Goal: Task Accomplishment & Management: Use online tool/utility

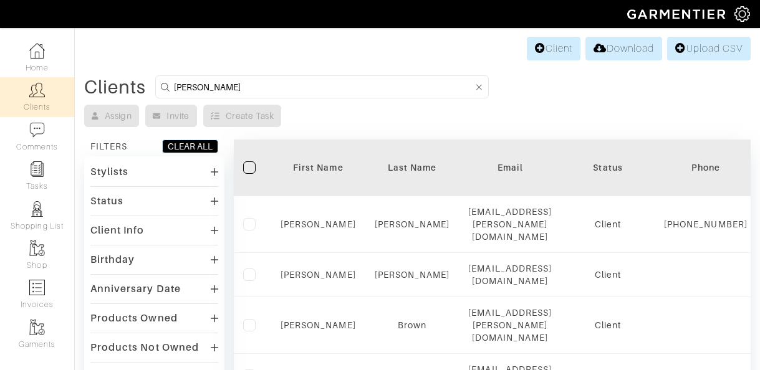
type input "utkarsh"
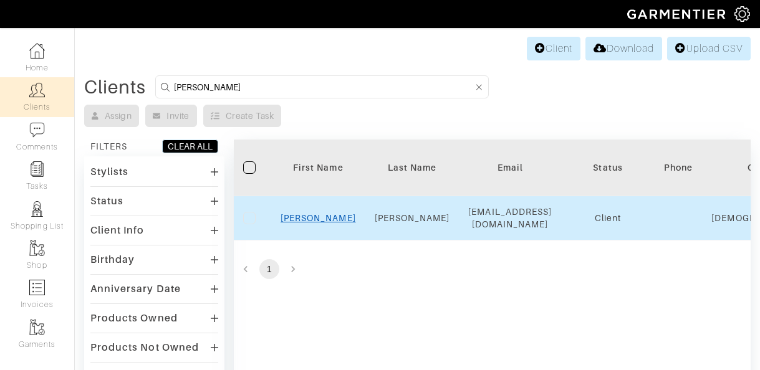
click at [317, 217] on link "Utkarsh" at bounding box center [318, 218] width 75 height 10
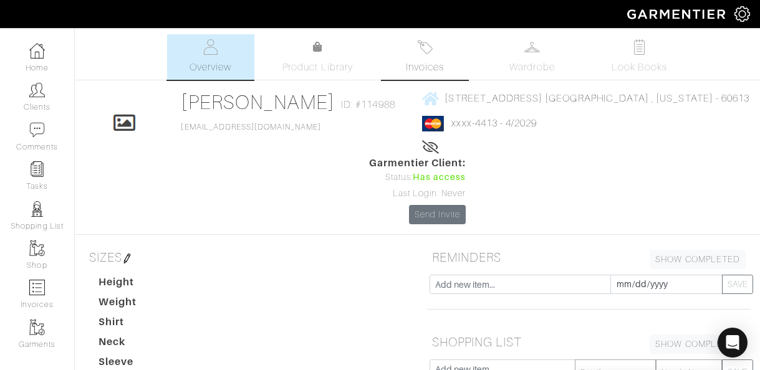
click at [427, 62] on span "Invoices" at bounding box center [425, 67] width 38 height 15
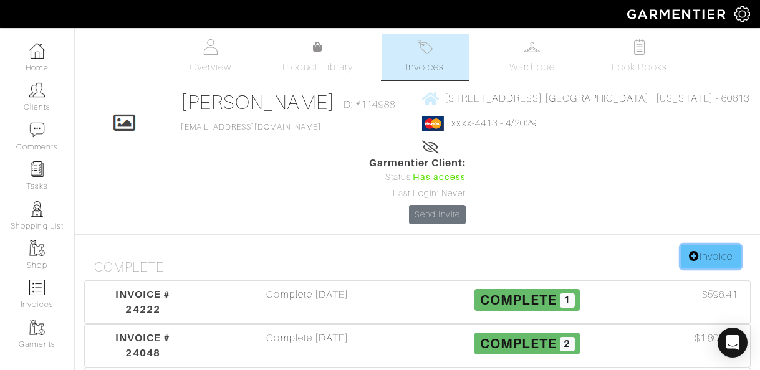
click at [689, 251] on icon at bounding box center [694, 256] width 11 height 10
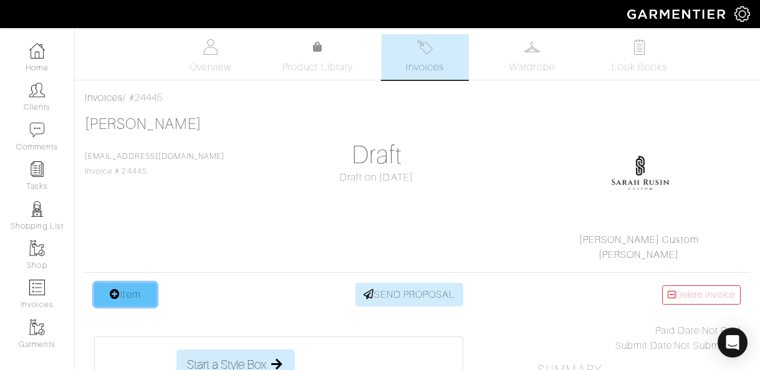
click at [145, 301] on link "Item" at bounding box center [125, 295] width 62 height 24
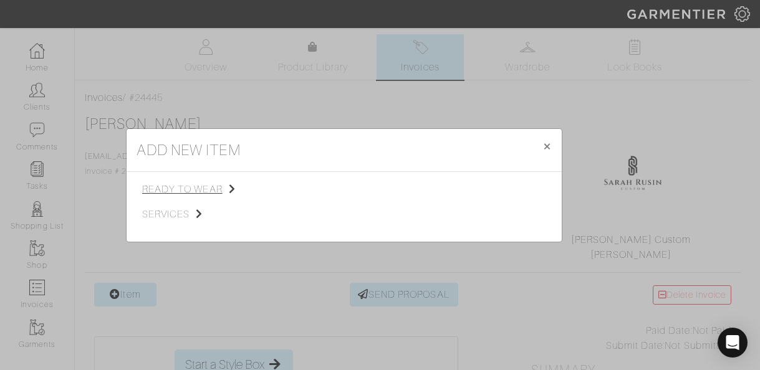
click at [198, 190] on span "ready to wear" at bounding box center [204, 189] width 125 height 15
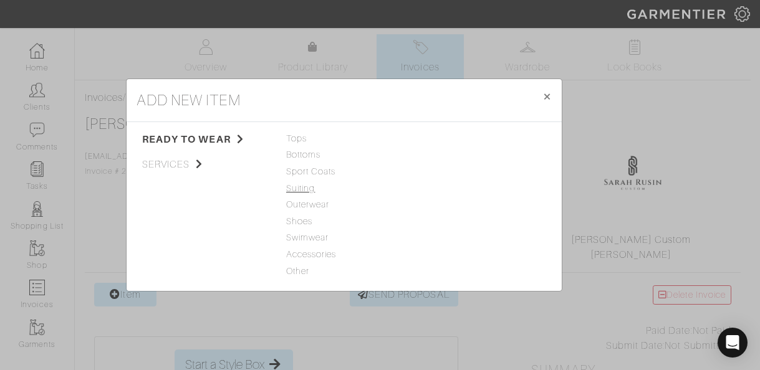
click at [298, 186] on span "Suiting" at bounding box center [344, 189] width 116 height 14
click at [434, 136] on link "Suit" at bounding box center [429, 138] width 16 height 10
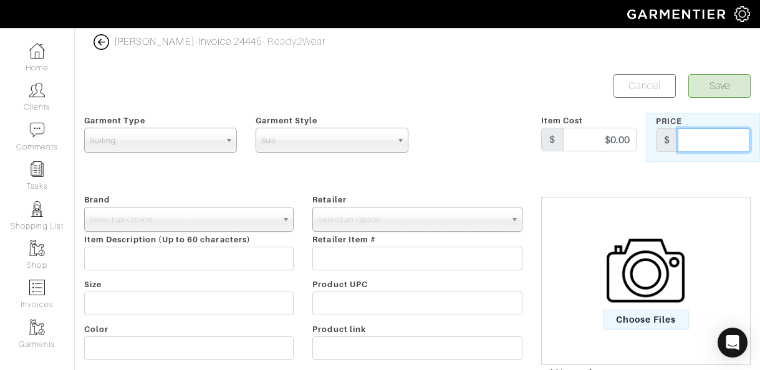
click at [687, 147] on input "text" at bounding box center [714, 140] width 72 height 24
type input "2750"
click at [614, 142] on input "$0.00" at bounding box center [600, 140] width 74 height 24
type input "$625.00"
click at [241, 171] on form "Save Cancel Garment Type Tops Bottoms Sport Coats Suiting Outerwear Shoes Swimw…" at bounding box center [417, 298] width 666 height 448
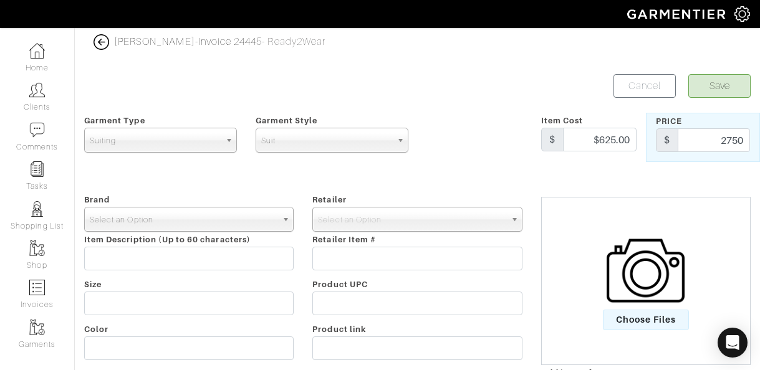
click at [256, 218] on span "Select an Option" at bounding box center [183, 220] width 187 height 25
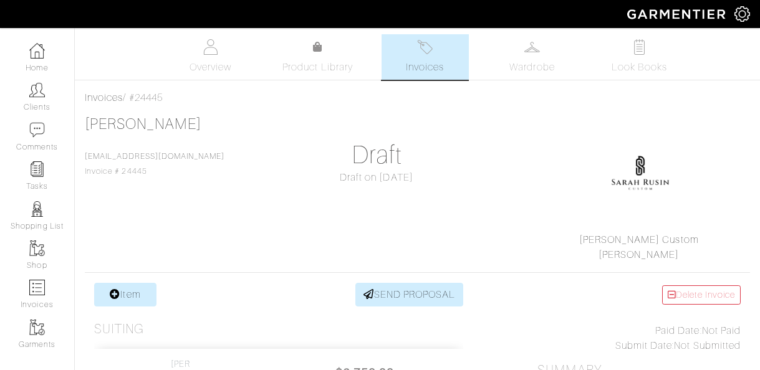
scroll to position [87, 0]
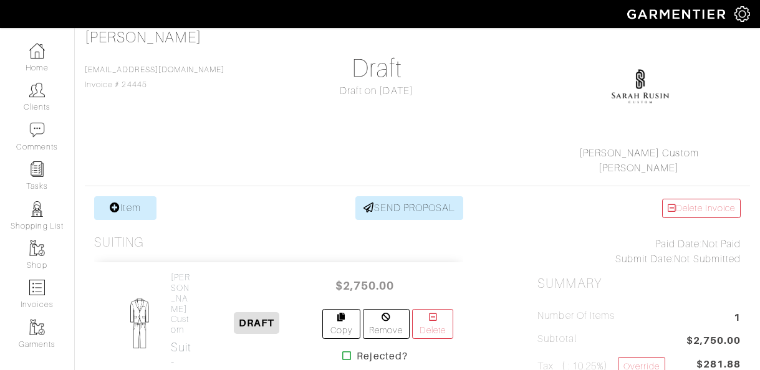
drag, startPoint x: 763, startPoint y: 67, endPoint x: 763, endPoint y: 98, distance: 31.2
click at [122, 213] on link "Item" at bounding box center [125, 208] width 62 height 24
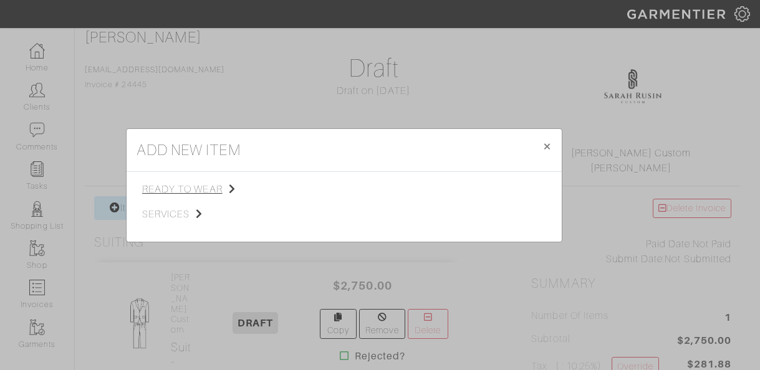
click at [168, 194] on span "ready to wear" at bounding box center [204, 189] width 125 height 15
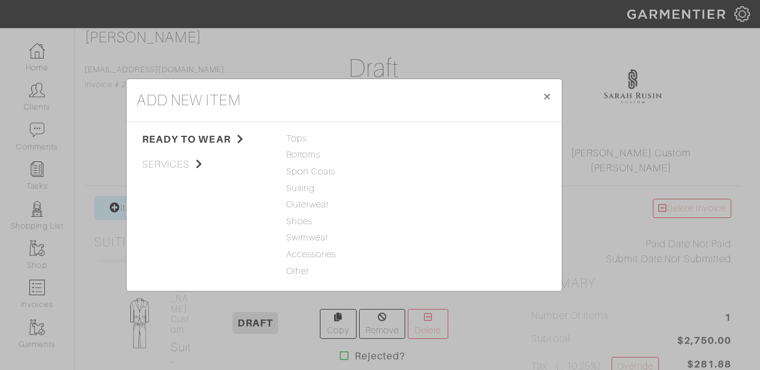
click at [293, 131] on div "ready to wear services Tops Bottoms Sport Coats Suiting Outerwear Shoes Swimwea…" at bounding box center [344, 206] width 435 height 169
click at [293, 135] on span "Tops" at bounding box center [344, 139] width 116 height 14
click at [433, 167] on link "Woven" at bounding box center [435, 171] width 29 height 10
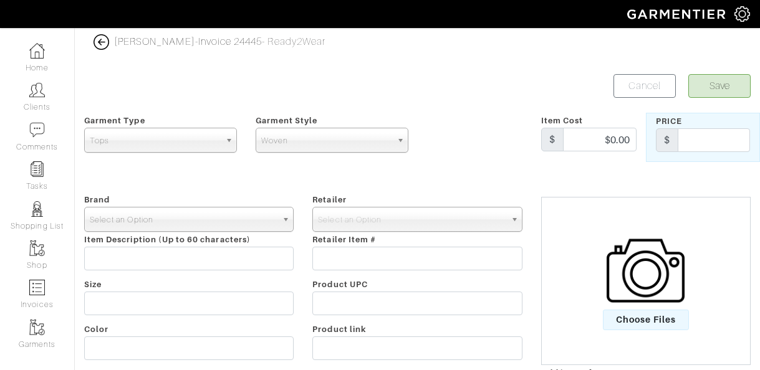
click at [198, 221] on span "Select an Option" at bounding box center [183, 220] width 187 height 25
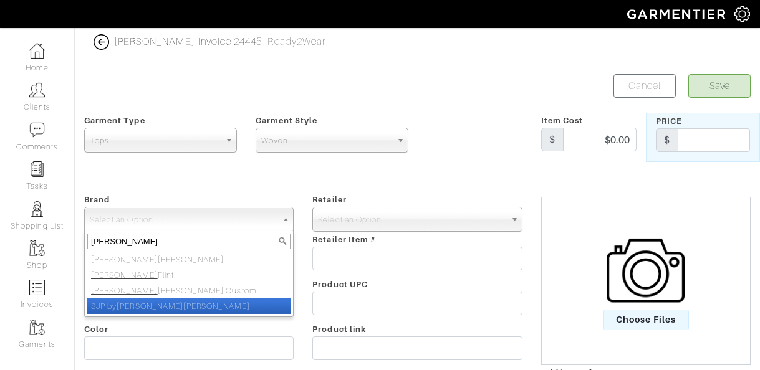
type input "Sarah"
click at [180, 299] on li "SJP by Sarah Jessica Parker" at bounding box center [188, 307] width 203 height 16
select select "SJP by Sarah Jessica Parker"
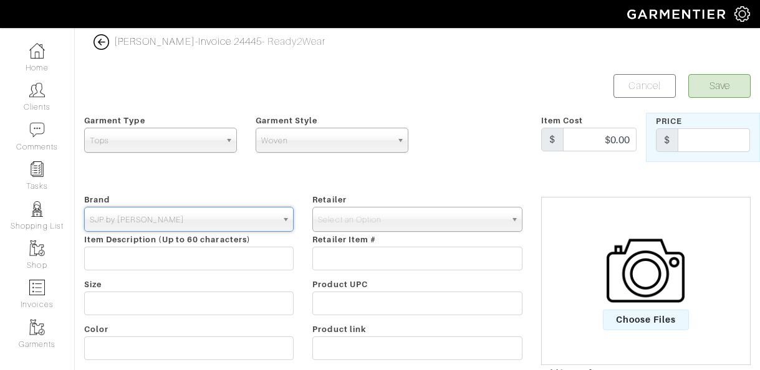
click at [185, 218] on span "SJP by Sarah Jessica Parker" at bounding box center [183, 220] width 187 height 25
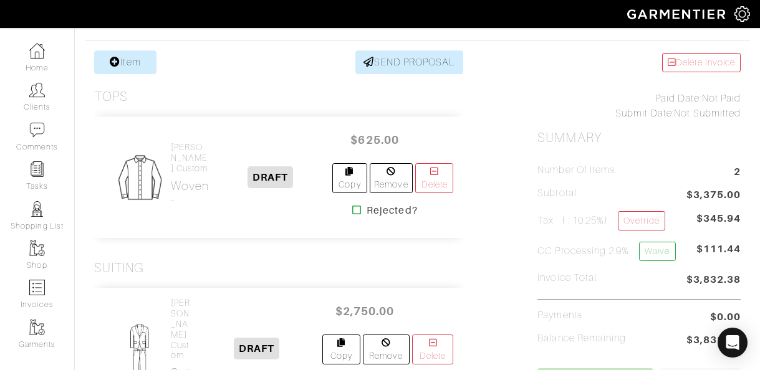
scroll to position [293, 0]
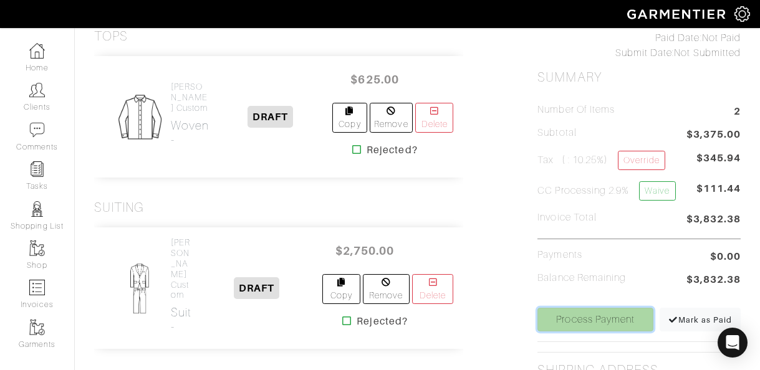
click at [602, 312] on link "Process Payment" at bounding box center [595, 320] width 116 height 24
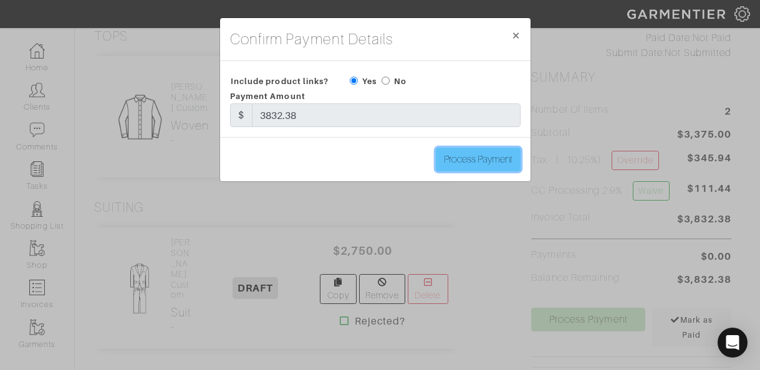
click at [458, 163] on input "Process Payment" at bounding box center [478, 160] width 85 height 24
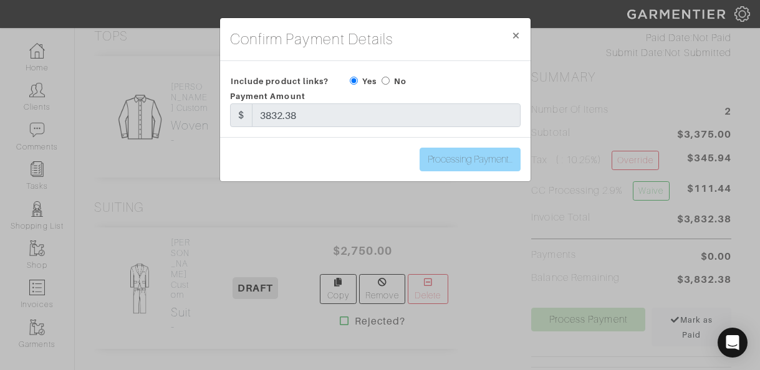
type input "Process Payment"
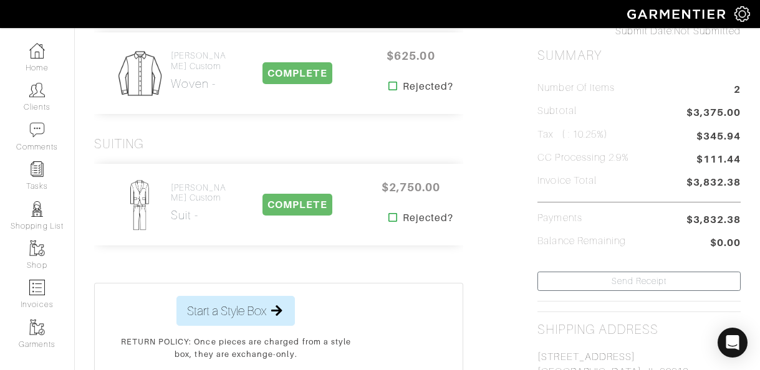
scroll to position [0, 0]
